Goal: Communication & Community: Share content

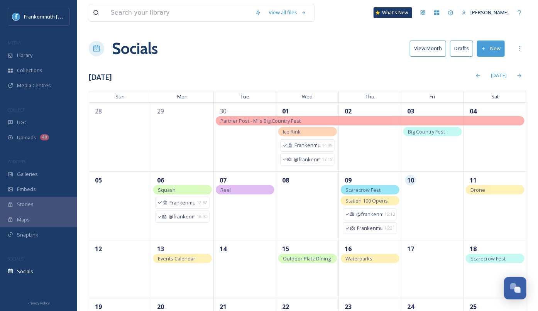
click at [490, 46] on button "New" at bounding box center [491, 49] width 28 height 16
click at [487, 63] on div "Post" at bounding box center [490, 66] width 30 height 15
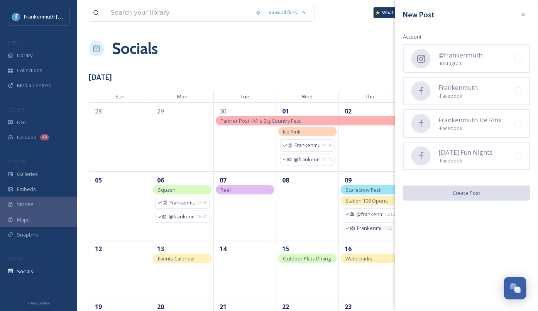
click at [487, 63] on div "@frankenmuth - Instagram" at bounding box center [466, 58] width 127 height 29
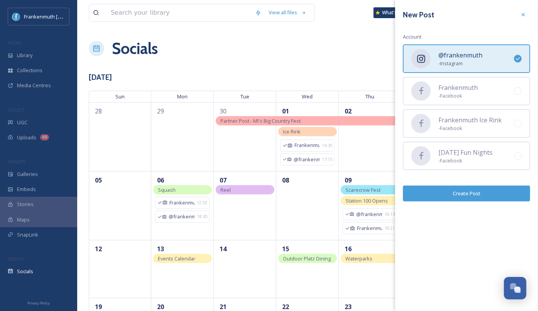
click at [469, 189] on button "Create Post" at bounding box center [466, 194] width 127 height 16
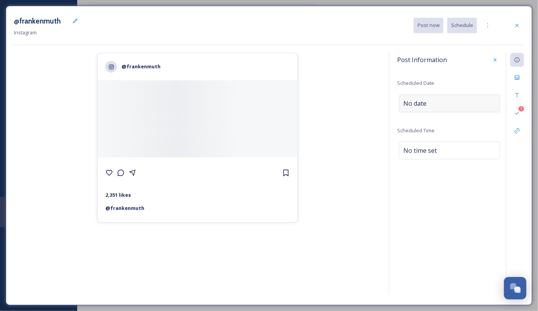
click at [477, 108] on div "No date" at bounding box center [449, 104] width 101 height 18
click at [518, 93] on icon at bounding box center [516, 95] width 3 height 4
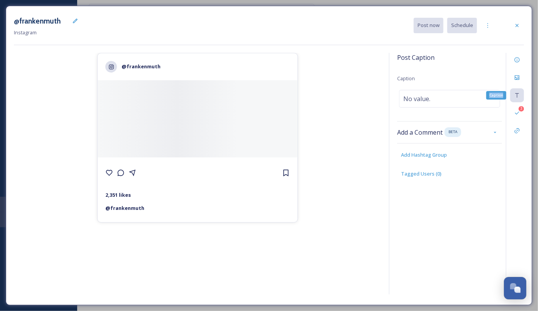
click at [518, 93] on icon at bounding box center [516, 95] width 3 height 4
click at [479, 96] on div "No value." at bounding box center [449, 99] width 101 height 18
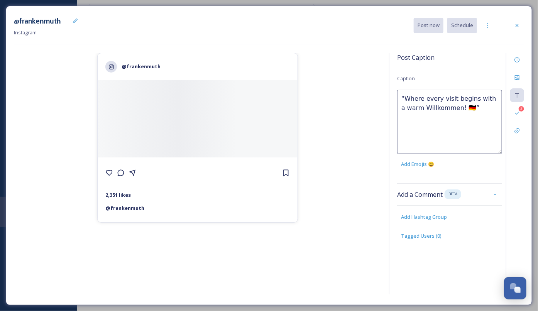
click at [406, 98] on textarea "“Where every visit begins with a warm Willkommen! 🇩🇪”" at bounding box center [449, 122] width 105 height 64
drag, startPoint x: 470, startPoint y: 107, endPoint x: 469, endPoint y: 112, distance: 5.0
click at [470, 107] on textarea "Where every visit begins with a warm Willkommen! 🇩🇪”" at bounding box center [449, 122] width 105 height 64
drag, startPoint x: 425, startPoint y: 100, endPoint x: 368, endPoint y: 100, distance: 56.7
click at [368, 100] on div "@frankenmuth 2,351 likes @ frankenmuth Post Caption Caption Where every visit b…" at bounding box center [269, 175] width 510 height 244
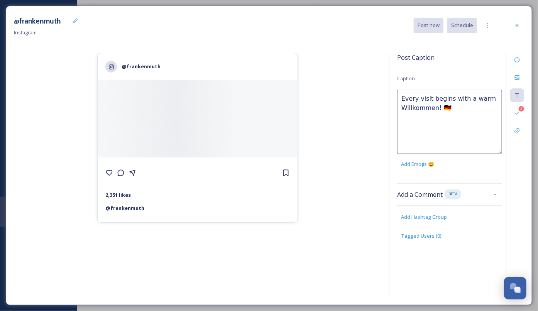
click at [430, 100] on textarea "Every visit begins with a warm Willkommen! 🇩🇪" at bounding box center [449, 122] width 105 height 64
click at [439, 108] on textarea "Every visit to [GEOGRAPHIC_DATA] begins with a warm Willkommen! 🇩🇪" at bounding box center [449, 122] width 105 height 64
click at [473, 110] on textarea "Every visit to [GEOGRAPHIC_DATA] begins with a warm "Willkommen! 🇩🇪" at bounding box center [449, 122] width 105 height 64
click at [490, 109] on textarea "Every visit to [GEOGRAPHIC_DATA] begins with a warm "Willkommen"! 🇩🇪" at bounding box center [449, 122] width 105 height 64
click at [486, 99] on textarea "Every visit to [GEOGRAPHIC_DATA] begins with a warm "Willkommen"! ❤️" at bounding box center [449, 122] width 105 height 64
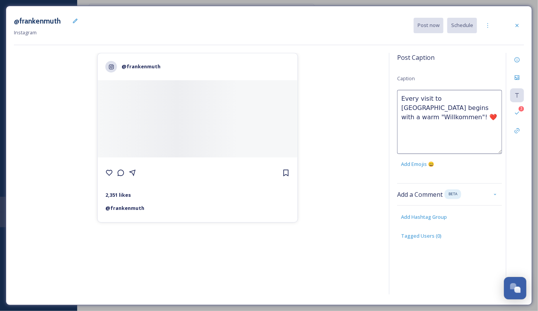
click at [486, 99] on textarea "Every visit to [GEOGRAPHIC_DATA] begins with a warm "Willkommen"! ❤️" at bounding box center [449, 122] width 105 height 64
type textarea "Every visit to [GEOGRAPHIC_DATA] starts with a warm "Willkommen"! ❤️"
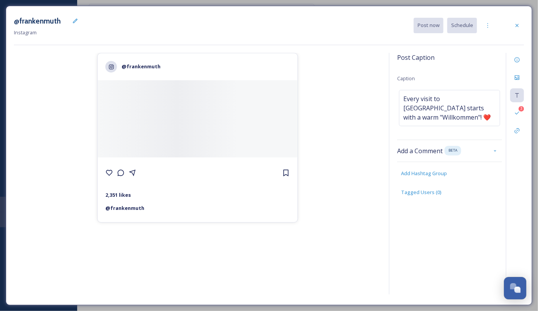
click at [363, 104] on div "@frankenmuth 2,351 likes @ [PERSON_NAME]" at bounding box center [197, 175] width 367 height 244
click at [519, 75] on icon at bounding box center [517, 77] width 5 height 5
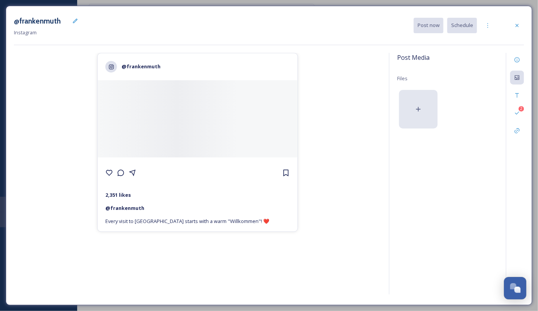
click at [433, 90] on div at bounding box center [418, 109] width 39 height 39
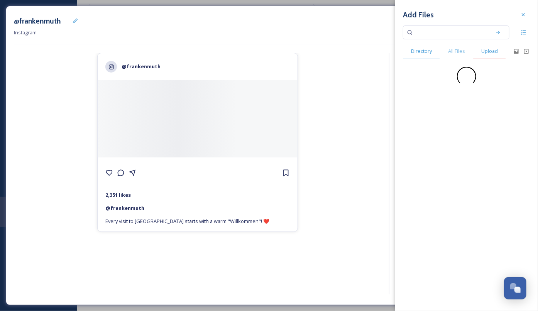
click at [485, 53] on span "Upload" at bounding box center [489, 50] width 17 height 7
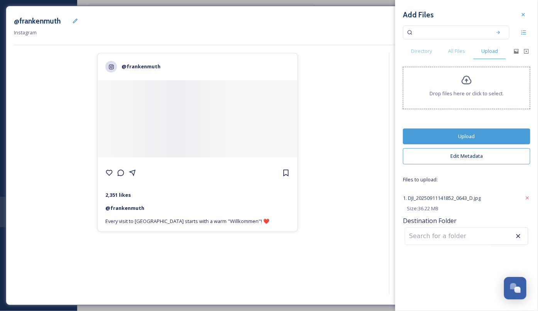
click at [474, 132] on button "Upload" at bounding box center [466, 137] width 127 height 16
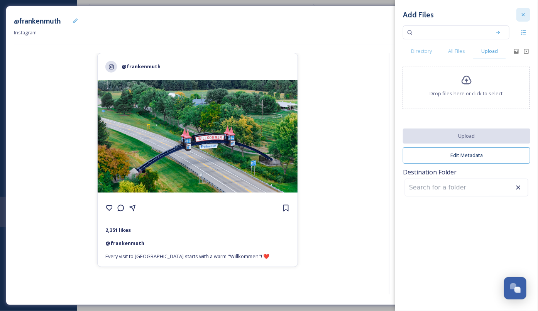
click at [521, 19] on div at bounding box center [523, 15] width 14 height 14
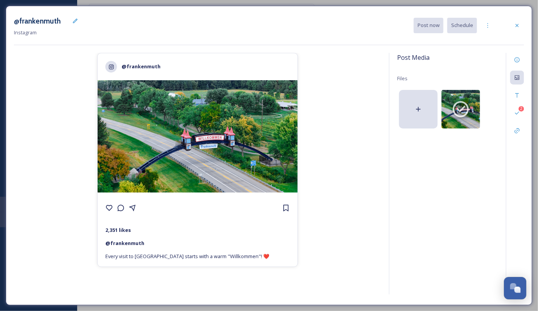
click at [381, 115] on div "@frankenmuth 2,351 likes @ [PERSON_NAME] Every visit to [GEOGRAPHIC_DATA] start…" at bounding box center [197, 175] width 367 height 244
click at [491, 30] on div at bounding box center [488, 26] width 14 height 14
click at [488, 39] on span "Duplicate Post" at bounding box center [473, 42] width 33 height 7
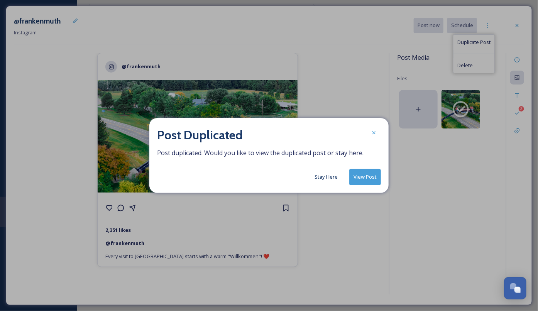
click at [330, 184] on button "Stay Here" at bounding box center [326, 176] width 31 height 15
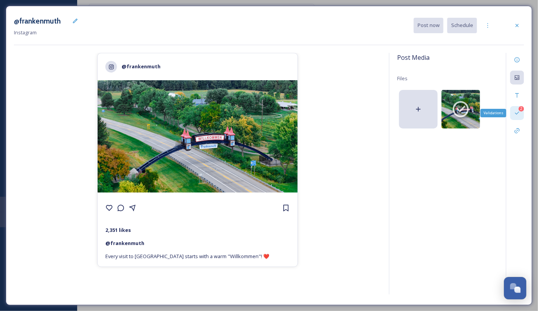
click at [516, 108] on div "2 Validations" at bounding box center [517, 113] width 14 height 14
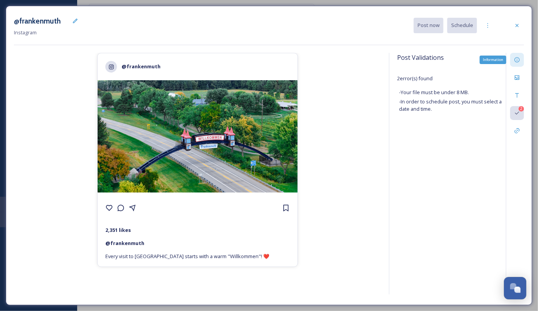
click at [517, 65] on div "Information" at bounding box center [517, 60] width 14 height 14
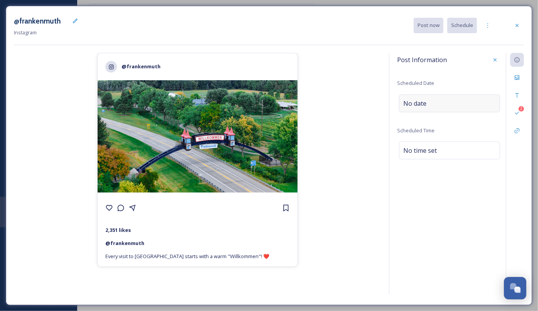
click at [421, 106] on span "No date" at bounding box center [414, 103] width 23 height 9
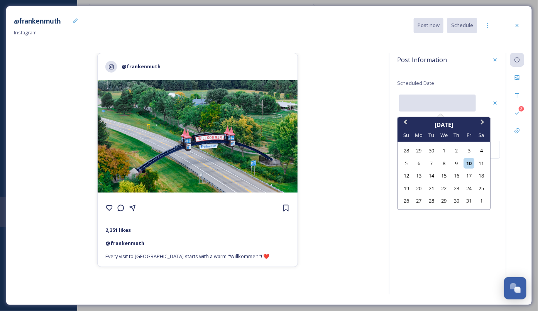
click at [421, 106] on input "text" at bounding box center [437, 103] width 77 height 17
click at [481, 162] on div "11" at bounding box center [481, 163] width 10 height 10
type input "[DATE]"
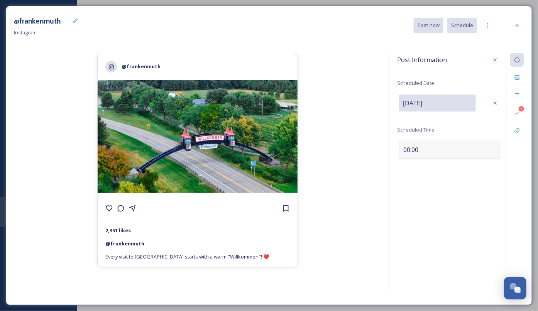
click at [407, 150] on span "00:00" at bounding box center [410, 149] width 15 height 9
click at [407, 150] on input "11:25" at bounding box center [423, 149] width 52 height 19
type input "10:00"
click at [496, 149] on icon at bounding box center [495, 149] width 6 height 6
click at [450, 184] on div "Post Information Scheduled Date [DATE] Scheduled Time 10:00 1" at bounding box center [456, 174] width 135 height 242
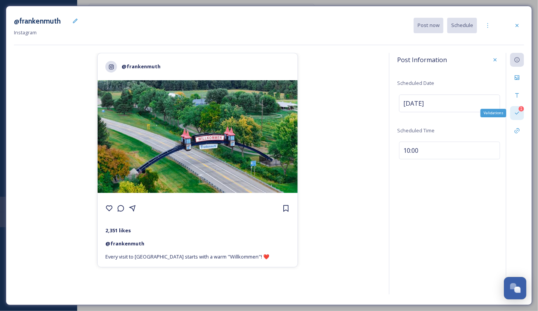
click at [517, 109] on div "1 Validations" at bounding box center [517, 113] width 14 height 14
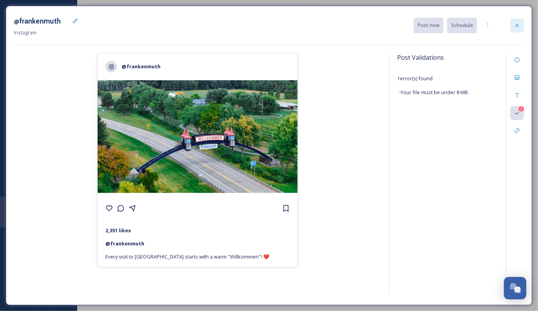
click at [517, 25] on icon at bounding box center [517, 25] width 6 height 6
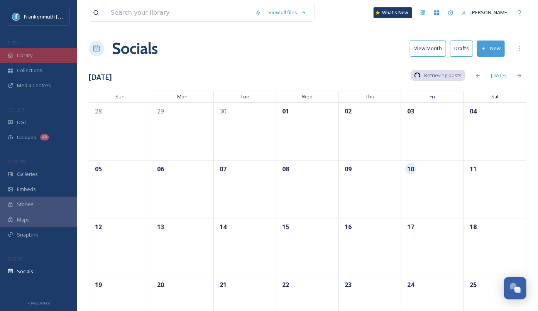
click at [49, 52] on div "Library" at bounding box center [38, 55] width 77 height 15
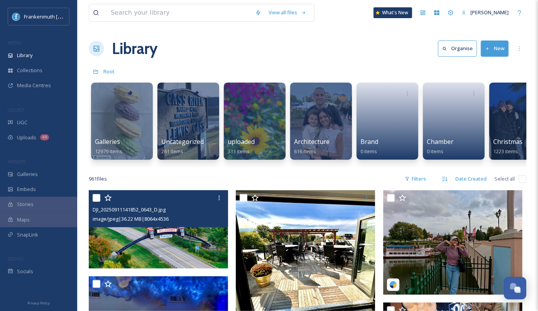
click at [207, 248] on img at bounding box center [158, 229] width 139 height 78
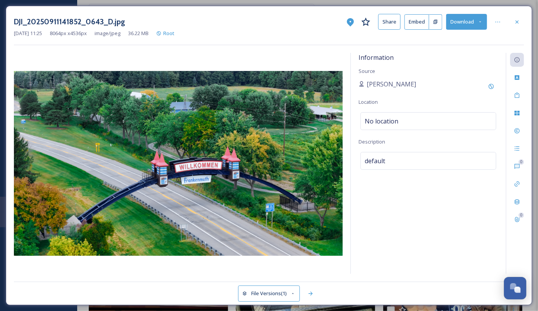
click at [283, 294] on button "File Versions (1)" at bounding box center [269, 294] width 62 height 16
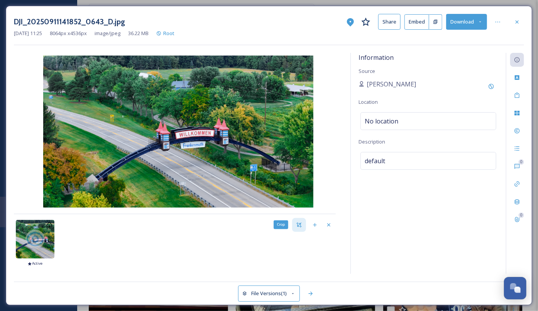
click at [299, 225] on icon at bounding box center [299, 225] width 6 height 6
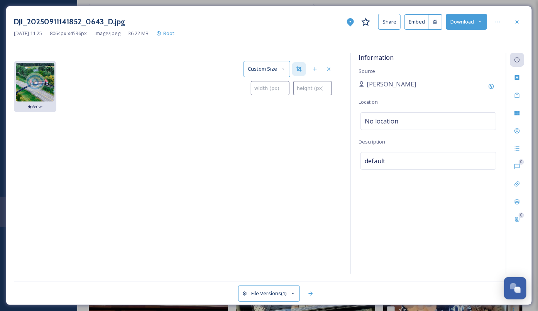
type input "0"
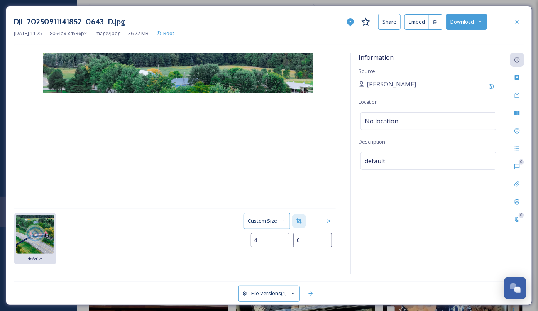
type input "41"
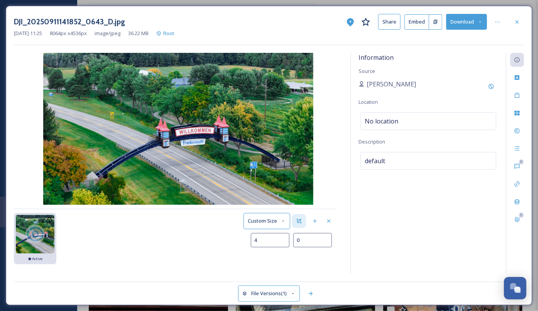
type input "9"
type input "141"
type input "45"
type input "322"
type input "114"
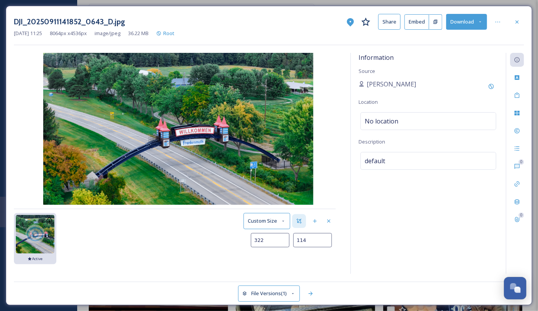
type input "668"
type input "249"
type input "1156"
type input "442"
type input "1749"
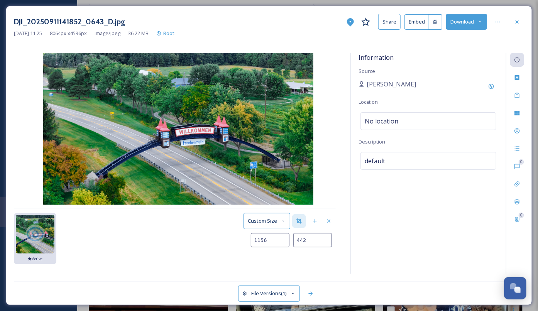
type input "684"
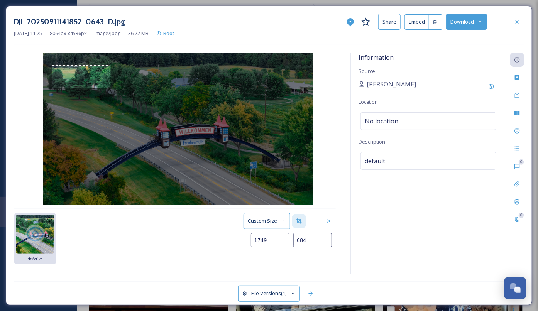
type input "2489"
type input "998"
type input "3348"
type input "1370"
type input "4270"
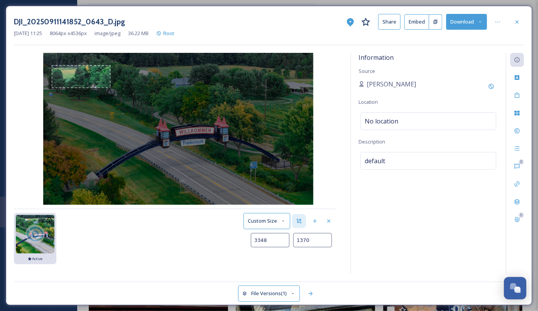
type input "1796"
type input "5098"
type input "2215"
type input "5840"
type input "2615"
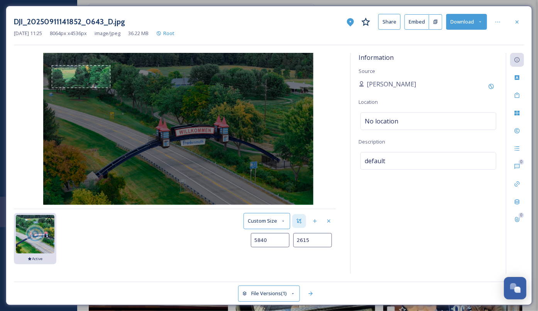
type input "6486"
type input "2947"
type input "6946"
type input "3154"
type input "7289"
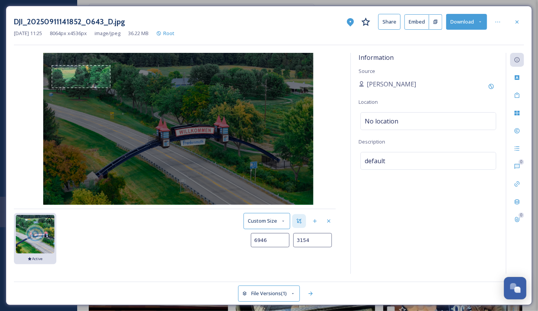
type input "3299"
type input "7500"
type input "3384"
type input "7603"
type input "3426"
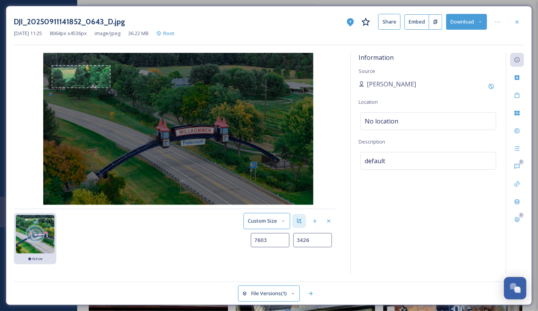
type input "7658"
type input "3450"
type input "7677"
type input "3462"
type input "7680"
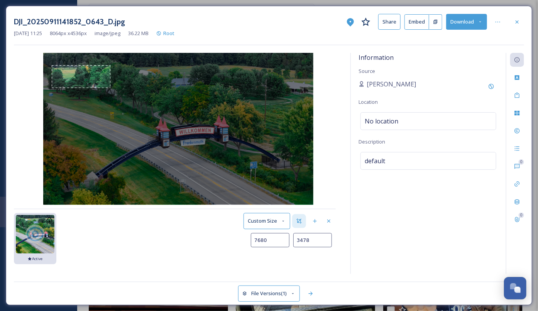
type input "3485"
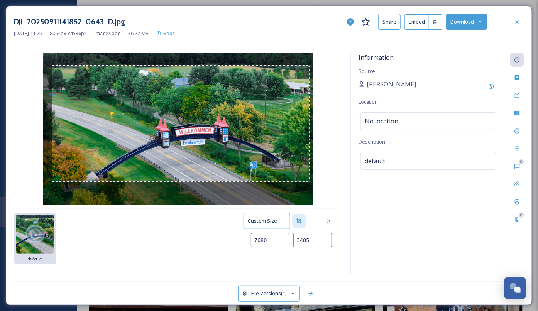
type input "7679"
type input "3492"
type input "7675"
type input "3496"
type input "7669"
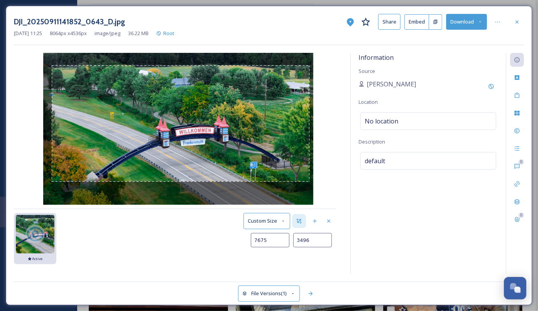
type input "3497"
type input "7595"
type input "3500"
type input "7543"
type input "3509"
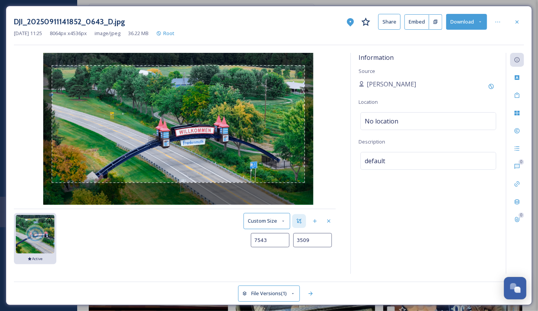
type input "7484"
type input "3519"
type input "7420"
type input "3530"
type input "7362"
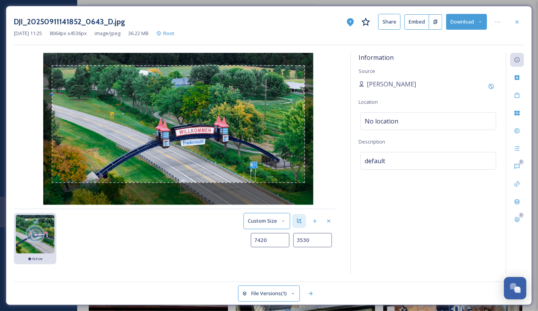
type input "3540"
type input "7318"
type input "3549"
type input "7286"
type input "3558"
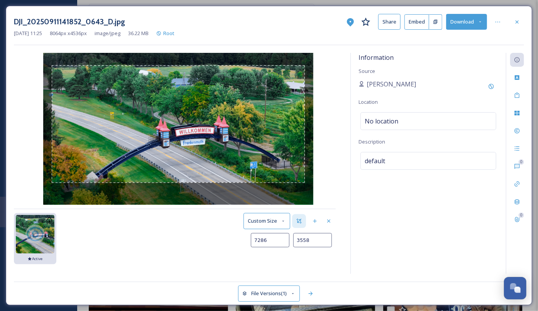
type input "7268"
type input "3566"
type input "7259"
type input "3570"
type input "7255"
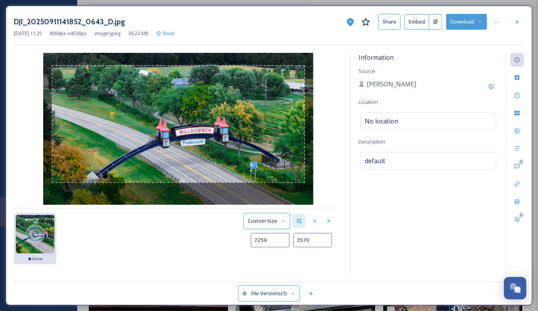
type input "3573"
type input "7253"
type input "3576"
type input "7252"
type input "3579"
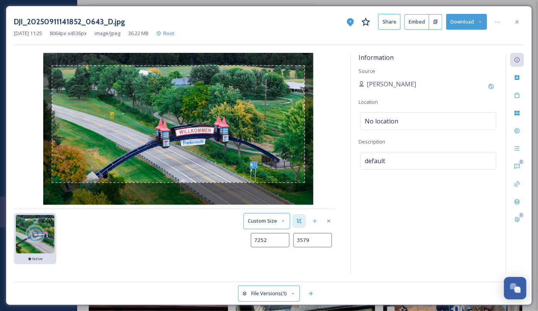
type input "7250"
type input "3584"
type input "7248"
type input "3594"
type input "7247"
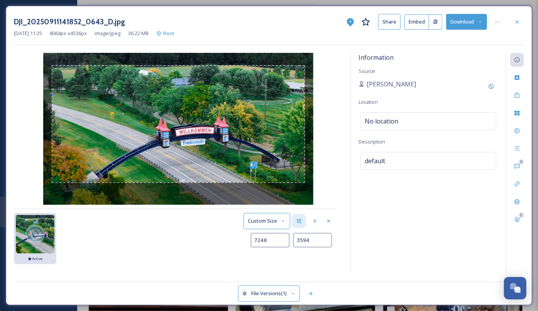
type input "3608"
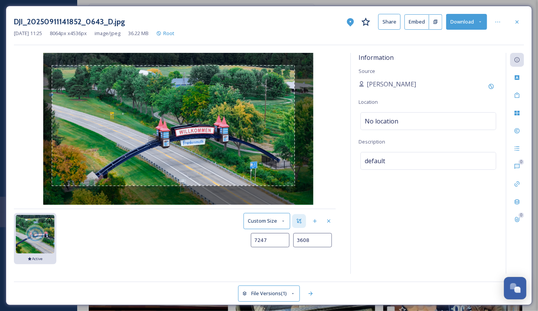
type input "7245"
type input "3722"
type input "7248"
type input "3756"
type input "7255"
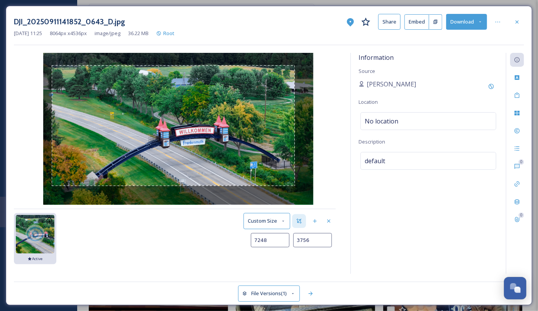
type input "3789"
type input "7263"
type input "3820"
type input "7272"
type input "3849"
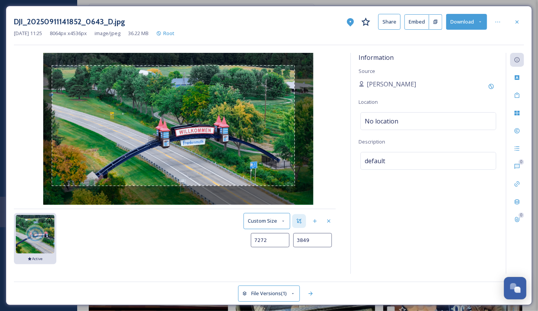
type input "7280"
type input "3877"
type input "7289"
type input "3903"
type input "7297"
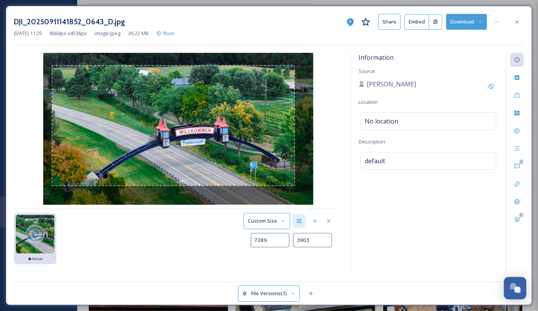
type input "3923"
type input "7302"
type input "3934"
type input "7306"
type input "3941"
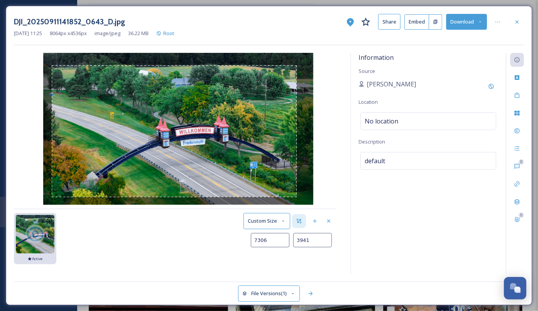
type input "7308"
type input "3967"
type input "7309"
type input "3971"
type input "7317"
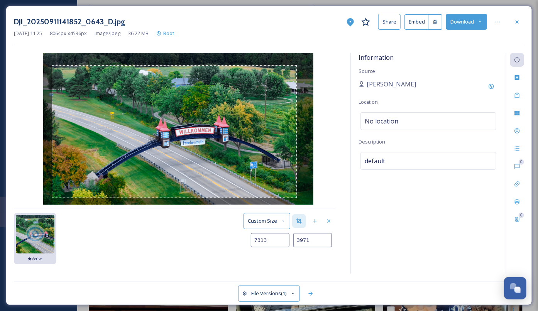
type input "3972"
type input "7320"
type input "3971"
type input "7323"
type input "3979"
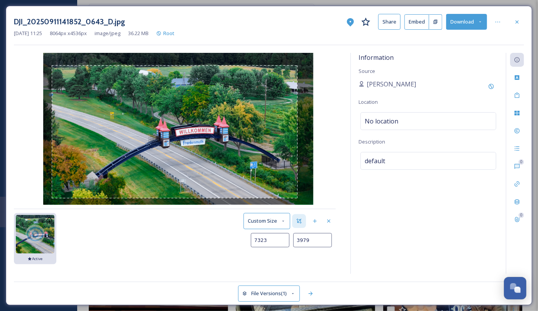
type input "7325"
type input "3980"
type input "7329"
type input "3985"
type input "7330"
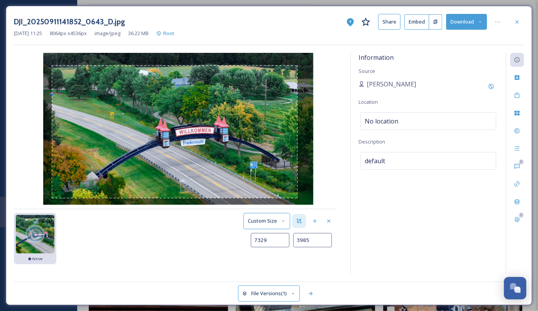
type input "3986"
type input "7332"
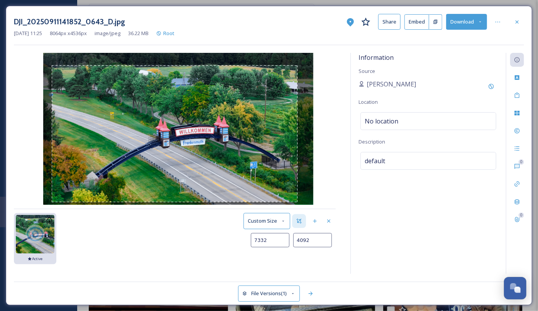
type input "4094"
type input "7335"
type input "4092"
type input "7338"
type input "4091"
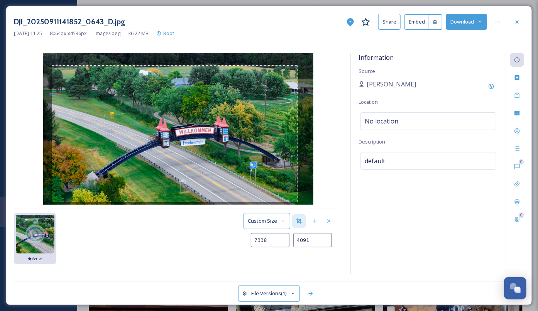
click at [298, 202] on img at bounding box center [178, 129] width 270 height 152
click at [315, 262] on button "Save as new Version" at bounding box center [307, 259] width 57 height 16
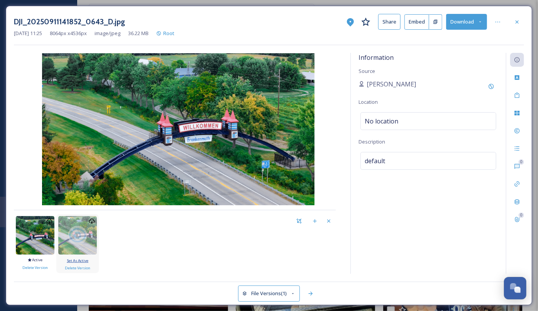
click at [85, 261] on span "Set As Active" at bounding box center [78, 260] width 22 height 5
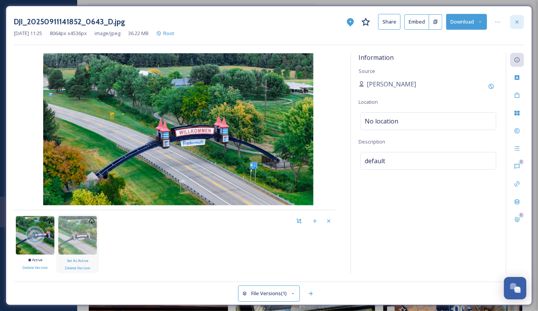
click at [514, 19] on icon at bounding box center [517, 22] width 6 height 6
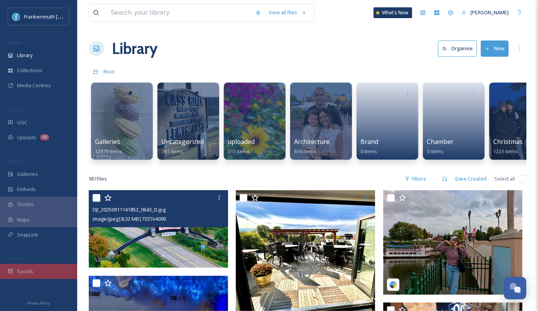
click at [37, 272] on div "Socials" at bounding box center [38, 271] width 77 height 15
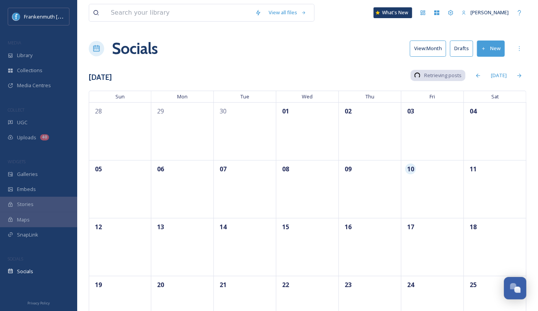
click at [463, 55] on button "Drafts" at bounding box center [461, 49] width 23 height 16
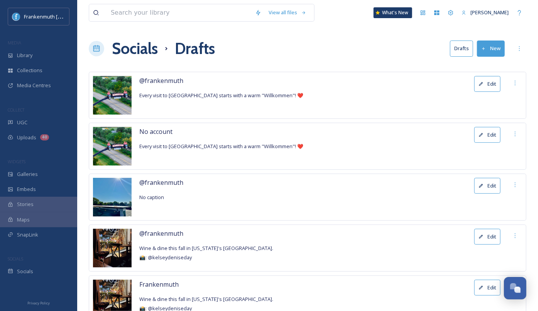
click at [492, 87] on button "Edit" at bounding box center [487, 84] width 26 height 16
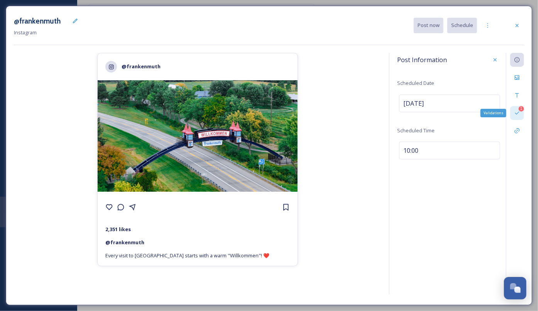
click at [522, 111] on div "1 Validations" at bounding box center [517, 113] width 14 height 14
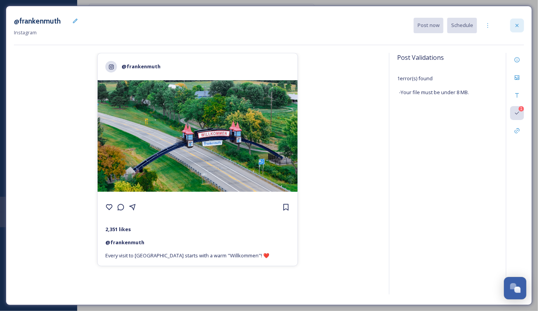
click at [517, 20] on div at bounding box center [517, 26] width 14 height 14
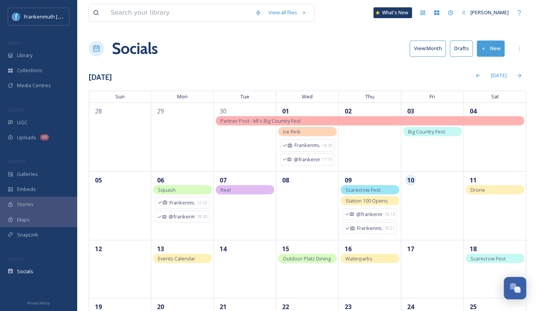
click at [462, 47] on button "Drafts" at bounding box center [461, 49] width 23 height 16
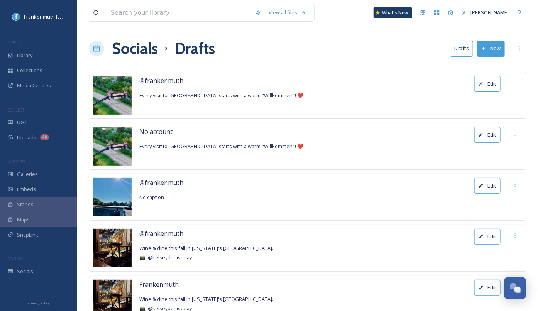
click at [474, 134] on div "No account Every visit to [GEOGRAPHIC_DATA] starts with a warm "Willkommen"! ❤️…" at bounding box center [308, 146] width 438 height 47
click at [486, 131] on button "Edit" at bounding box center [487, 135] width 26 height 16
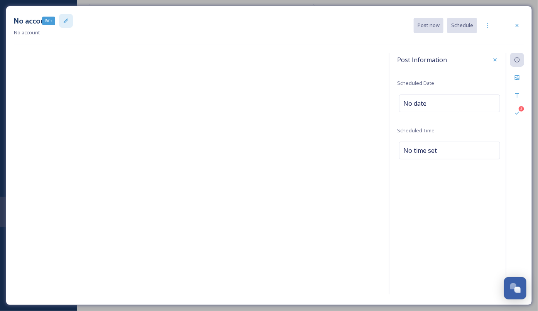
click at [65, 23] on icon at bounding box center [66, 21] width 6 height 6
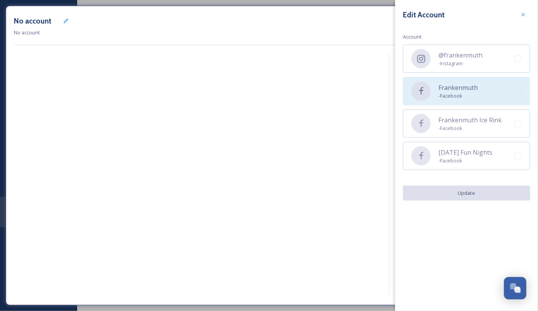
click at [485, 93] on div "Frankenmuth - Facebook" at bounding box center [466, 91] width 127 height 29
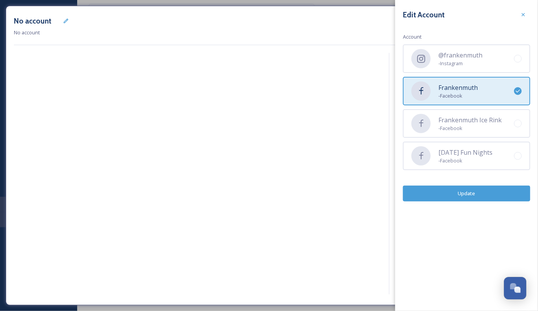
click at [482, 189] on button "Update" at bounding box center [466, 194] width 127 height 16
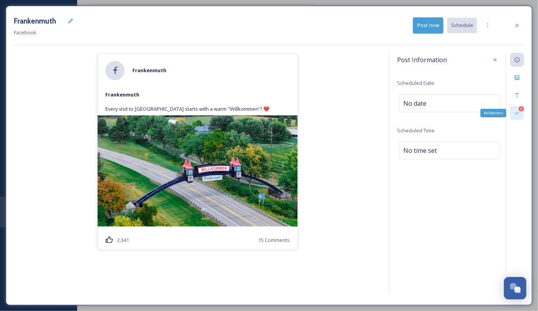
click at [515, 119] on div "1 Validations" at bounding box center [517, 113] width 14 height 14
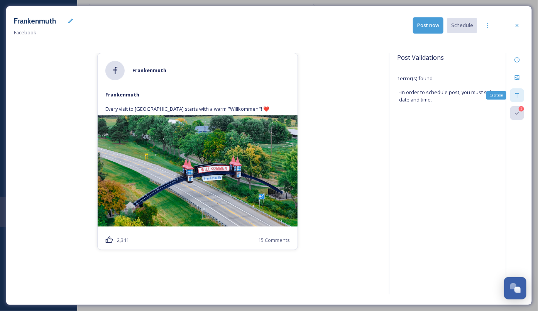
click at [518, 94] on icon at bounding box center [517, 95] width 6 height 6
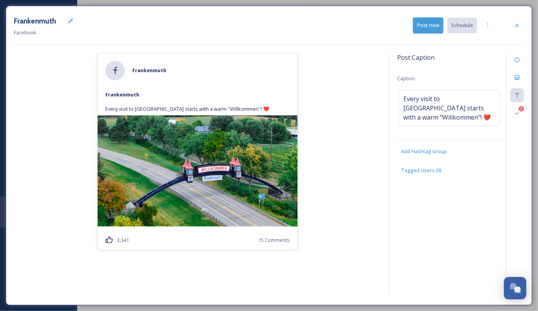
click at [345, 156] on div "[PERSON_NAME] Every visit to [GEOGRAPHIC_DATA] starts with a warm "Willkommen"!…" at bounding box center [197, 175] width 367 height 244
click at [350, 154] on div "[PERSON_NAME] Every visit to [GEOGRAPHIC_DATA] starts with a warm "Willkommen"!…" at bounding box center [197, 175] width 367 height 244
click at [513, 61] on div "Information" at bounding box center [517, 60] width 14 height 14
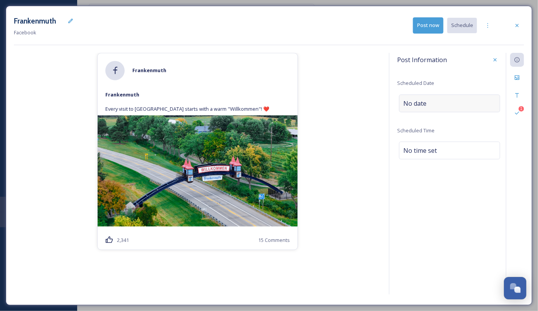
click at [428, 108] on div "No date" at bounding box center [449, 104] width 101 height 18
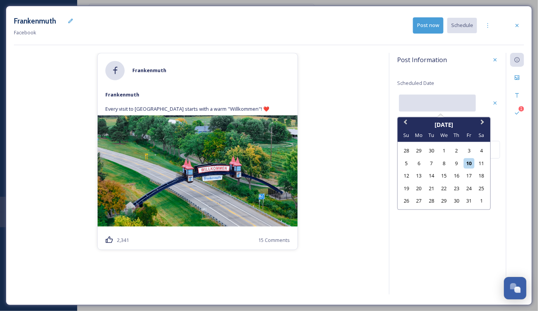
click at [428, 108] on input "text" at bounding box center [437, 103] width 77 height 17
click at [469, 163] on div "10" at bounding box center [469, 163] width 10 height 10
click at [458, 105] on input "[DATE]" at bounding box center [437, 103] width 77 height 17
click at [482, 160] on div "11" at bounding box center [481, 163] width 10 height 10
type input "[DATE]"
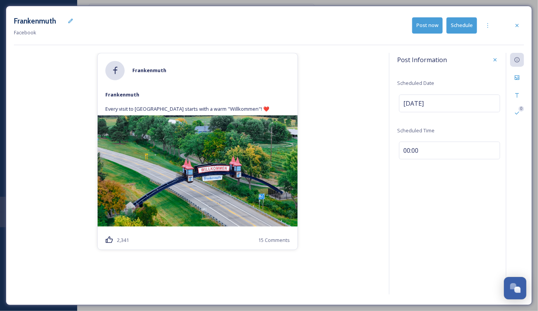
click at [410, 159] on div "Post Information Scheduled Date [DATE] Scheduled Time 00:00" at bounding box center [449, 113] width 105 height 120
click at [405, 154] on div "00:00" at bounding box center [449, 151] width 101 height 18
click at [406, 149] on input "11:28" at bounding box center [423, 149] width 52 height 19
type input "10:00"
click at [448, 179] on div "Post Information Scheduled Date [DATE] Scheduled Time 10:00 0" at bounding box center [456, 174] width 135 height 242
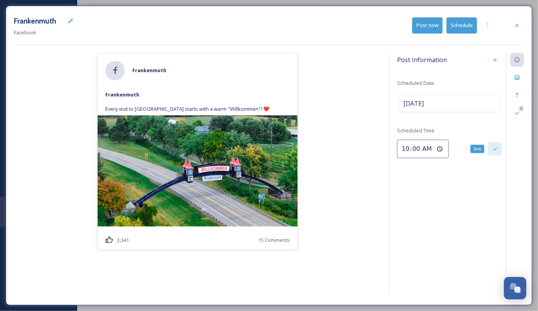
click at [497, 150] on icon at bounding box center [495, 149] width 6 height 6
click at [441, 205] on div "Post Information Scheduled Date [DATE] Scheduled Time 10:00 0" at bounding box center [456, 174] width 135 height 242
click at [464, 24] on button "Schedule" at bounding box center [461, 25] width 30 height 16
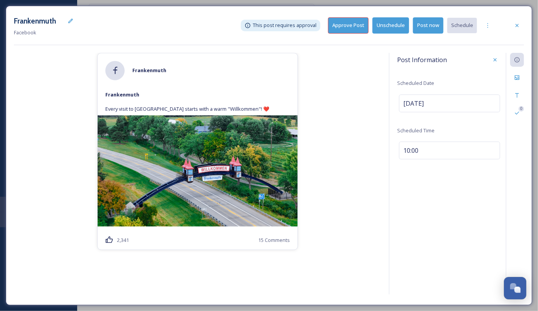
click at [360, 29] on button "Approve Post" at bounding box center [348, 25] width 41 height 16
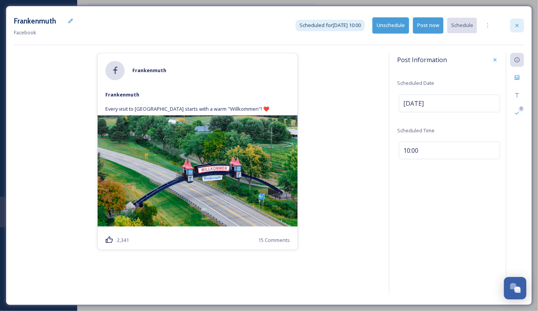
click at [519, 30] on div at bounding box center [517, 26] width 14 height 14
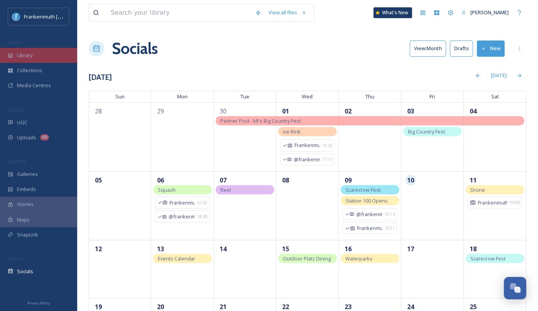
click at [37, 51] on div "Library" at bounding box center [38, 55] width 77 height 15
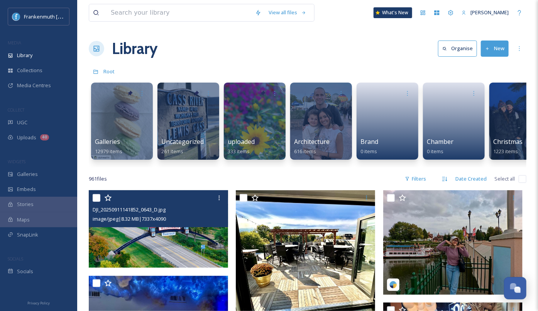
click at [158, 228] on img at bounding box center [158, 229] width 139 height 78
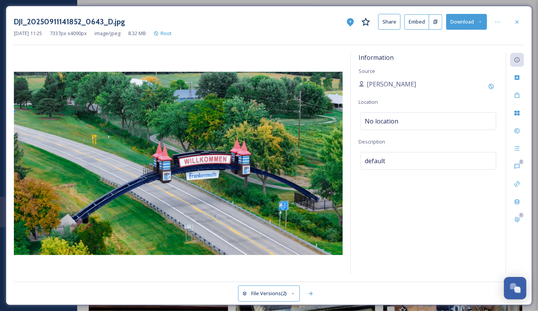
click at [281, 289] on button "File Versions (2)" at bounding box center [269, 294] width 62 height 16
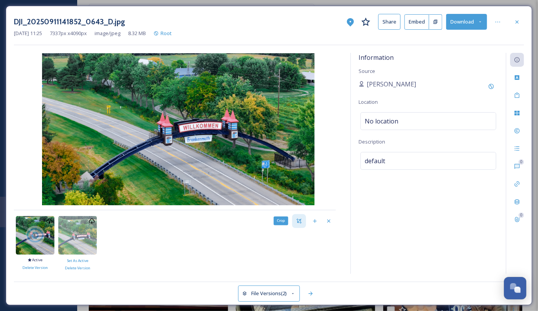
click at [304, 224] on div "Crop" at bounding box center [299, 221] width 14 height 14
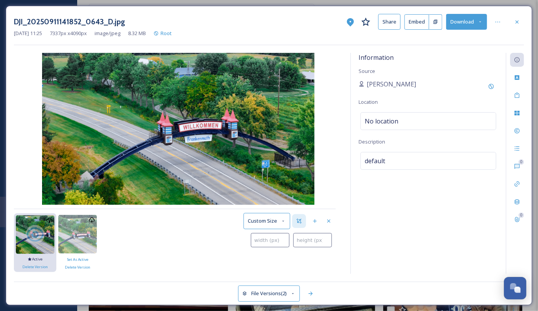
type input "0"
type input "4"
type input "13"
type input "32"
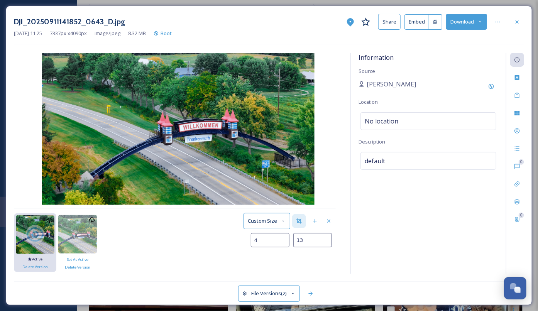
type input "55"
type input "99"
type input "123"
type input "199"
type input "218"
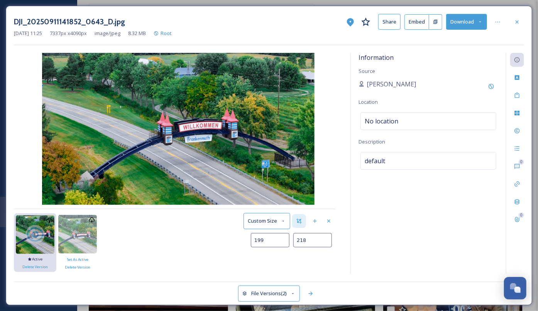
type input "336"
type input "347"
type input "497"
type input "494"
type input "669"
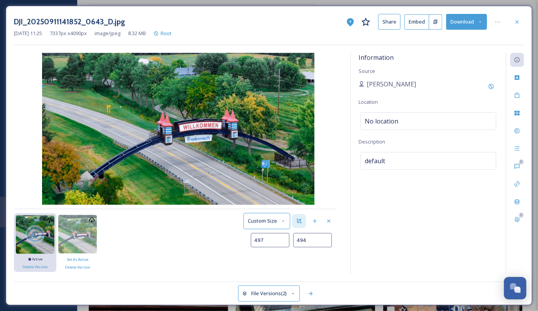
type input "658"
type input "875"
type input "859"
type input "1133"
type input "1098"
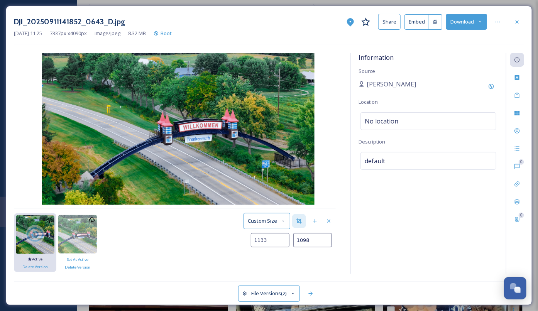
type input "1505"
type input "1427"
type input "1874"
type input "1746"
type input "2197"
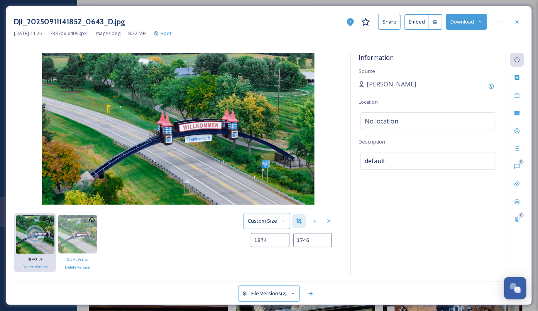
type input "2026"
type input "2551"
type input "2337"
type input "2889"
type input "2619"
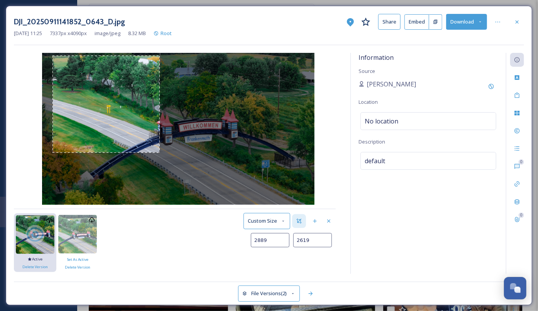
type input "3205"
type input "2867"
type input "3498"
type input "3086"
type input "3773"
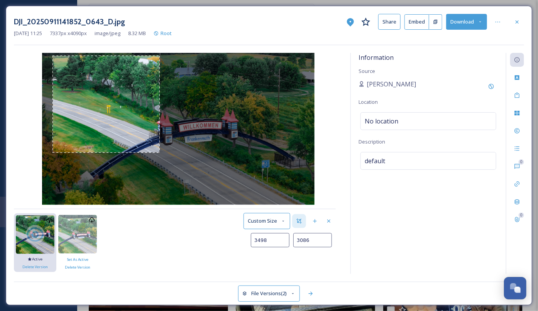
type input "3280"
type input "3992"
type input "3426"
type input "4173"
type input "3541"
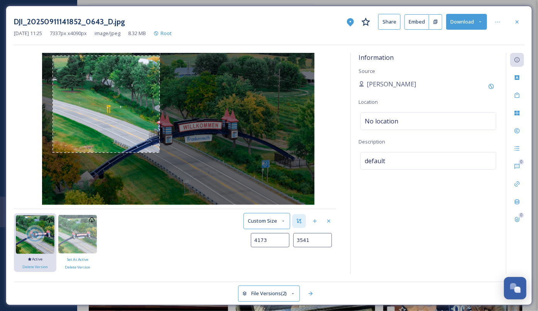
type input "4320"
type input "3636"
type input "4421"
type input "3704"
type input "4493"
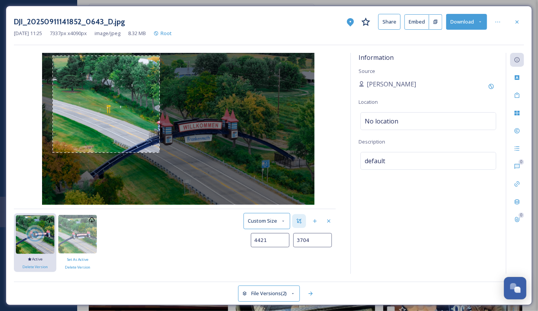
type input "3755"
type input "4538"
type input "3790"
type input "4569"
type input "3815"
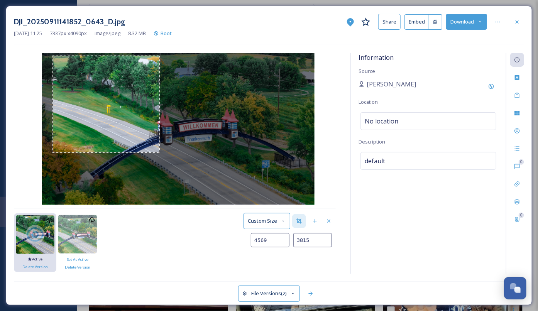
type input "4591"
type input "3834"
type input "4610"
type input "3850"
type input "4633"
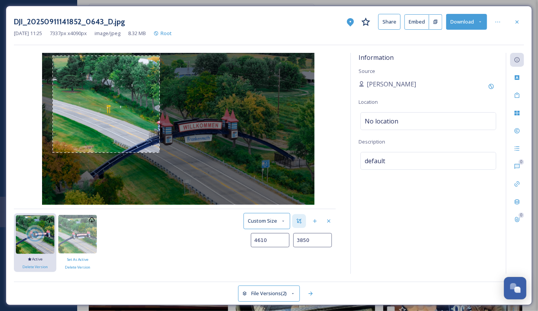
type input "3868"
type input "4661"
type input "3887"
type input "4689"
type input "3905"
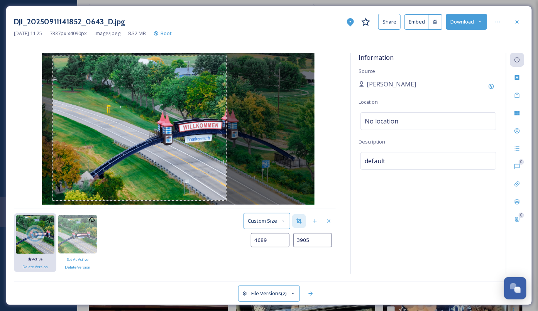
type input "4717"
type input "3920"
type input "4743"
type input "3932"
type input "4764"
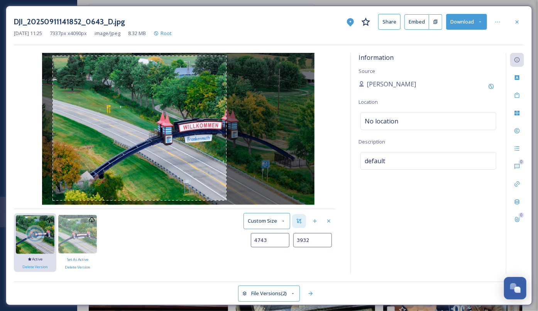
type input "3941"
type input "4778"
type input "3948"
type input "4786"
type input "3953"
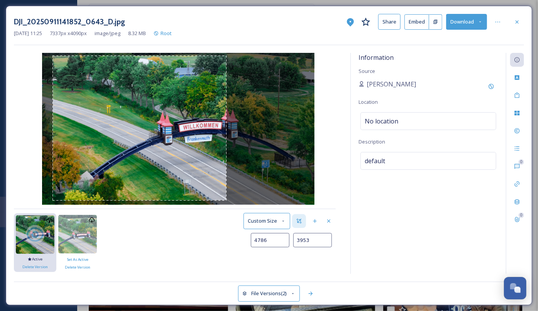
type input "4792"
type input "3956"
type input "4798"
type input "3957"
type input "4814"
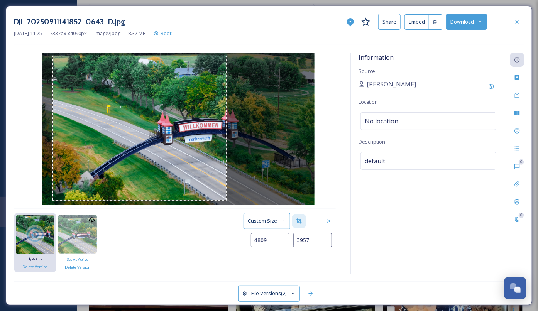
type input "3958"
type input "4821"
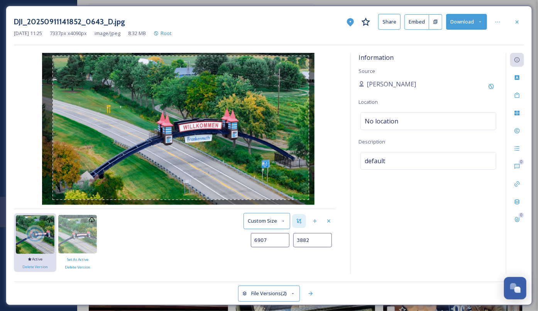
click at [309, 199] on img at bounding box center [178, 129] width 273 height 152
click at [299, 262] on button "Save as new Version" at bounding box center [307, 259] width 57 height 16
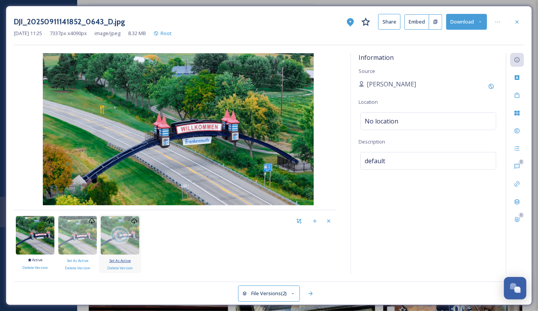
click at [124, 259] on span "Set As Active" at bounding box center [120, 260] width 22 height 5
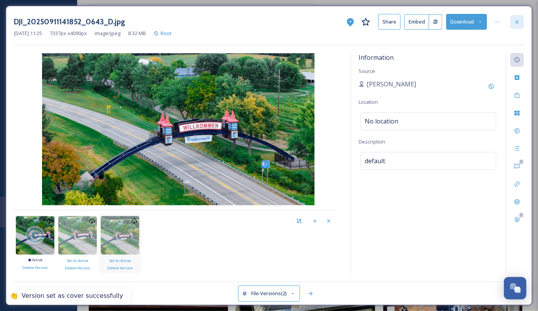
click at [520, 25] on div at bounding box center [517, 22] width 14 height 14
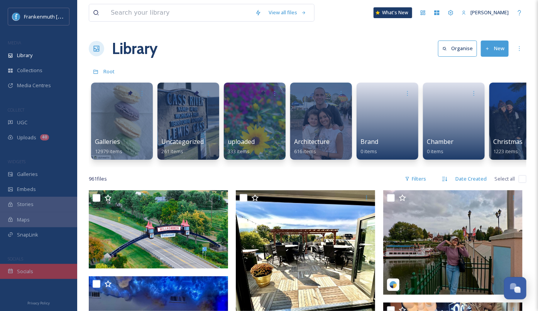
click at [53, 271] on div "Socials" at bounding box center [38, 271] width 77 height 15
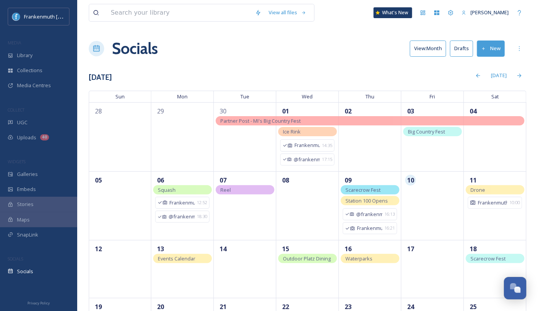
click at [464, 45] on button "Drafts" at bounding box center [461, 49] width 23 height 16
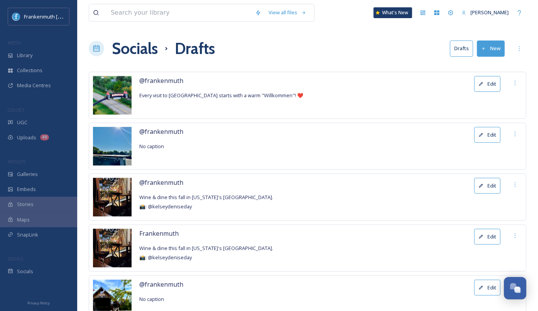
click at [486, 85] on button "Edit" at bounding box center [487, 84] width 26 height 16
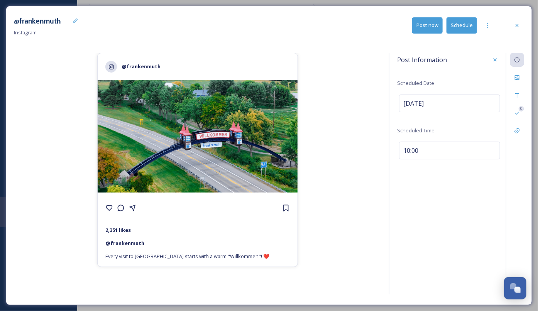
click at [486, 125] on div "Post Information Scheduled Date [DATE] Scheduled Time 10:00" at bounding box center [449, 113] width 105 height 120
click at [460, 26] on button "Schedule" at bounding box center [461, 25] width 30 height 16
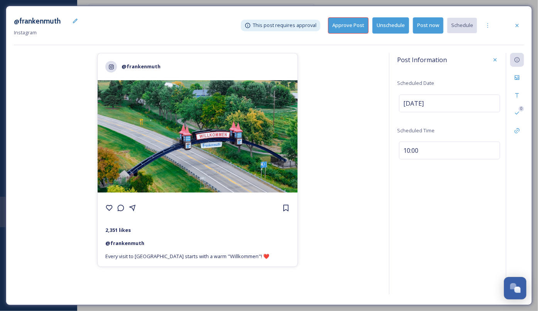
click at [361, 29] on button "Approve Post" at bounding box center [348, 25] width 41 height 16
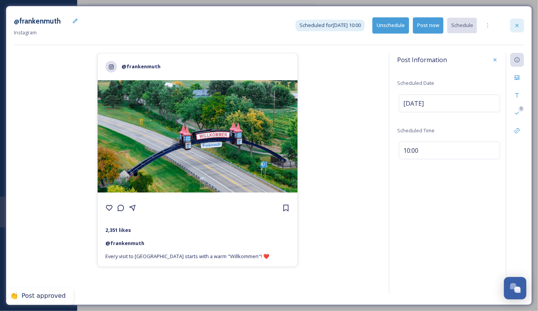
click at [514, 30] on div at bounding box center [517, 26] width 14 height 14
